Goal: Transaction & Acquisition: Purchase product/service

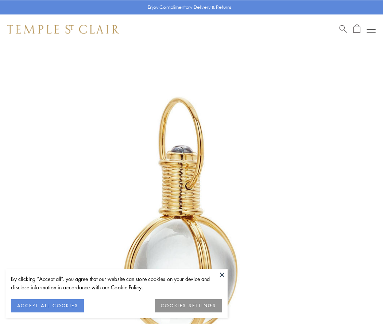
scroll to position [191, 0]
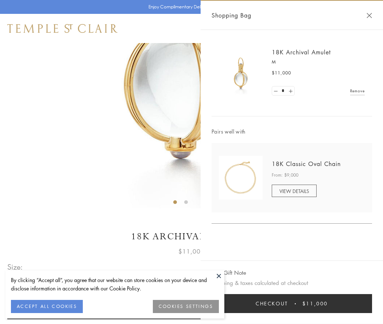
click at [292, 304] on button "Checkout $11,000" at bounding box center [292, 303] width 161 height 19
